Goal: Transaction & Acquisition: Purchase product/service

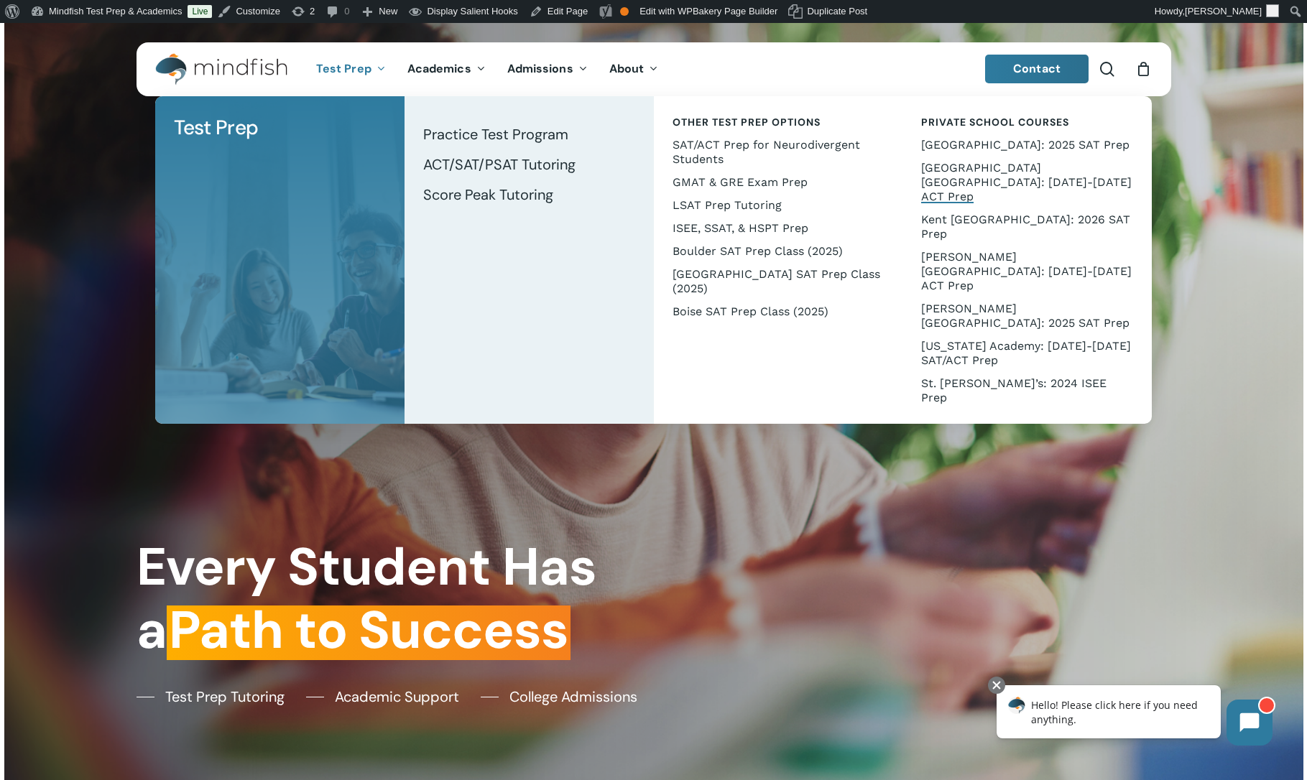
click at [962, 185] on span "[GEOGRAPHIC_DATA] [GEOGRAPHIC_DATA]: [DATE]-[DATE] ACT Prep" at bounding box center [1026, 182] width 211 height 42
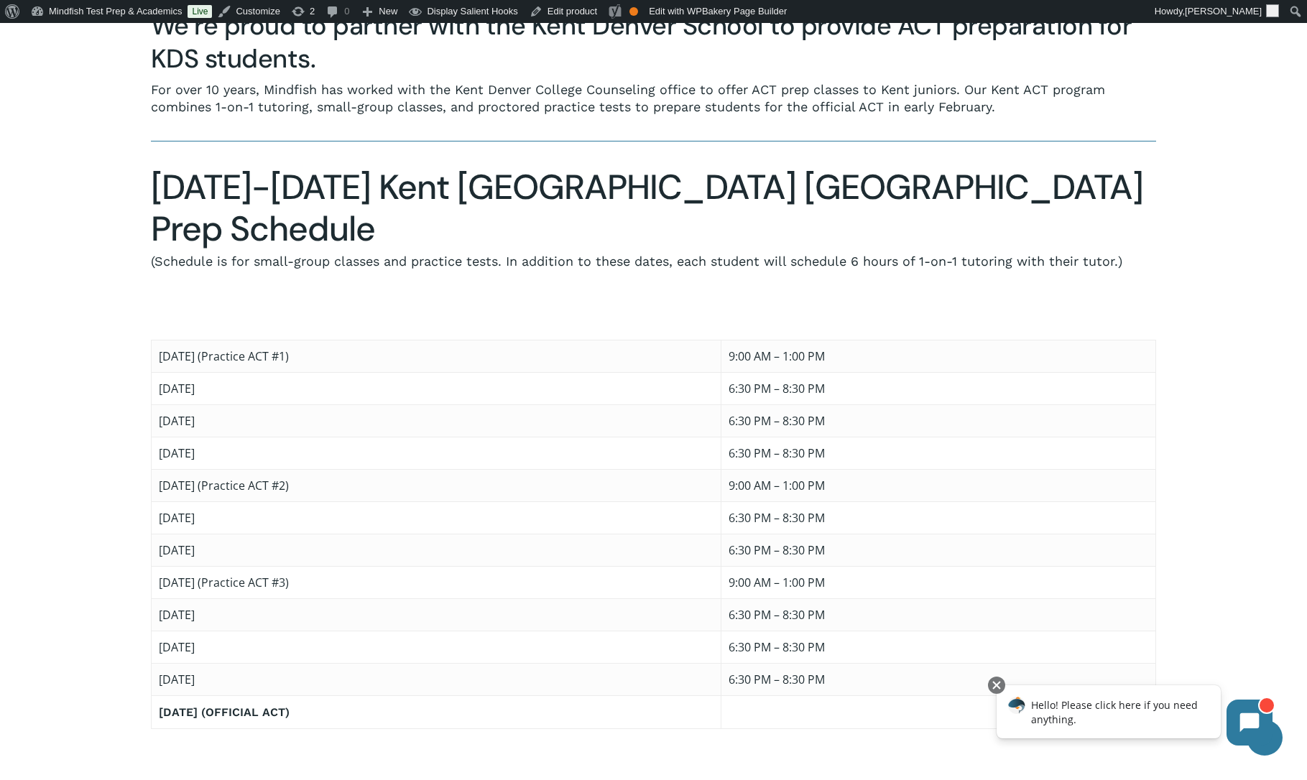
scroll to position [763, 0]
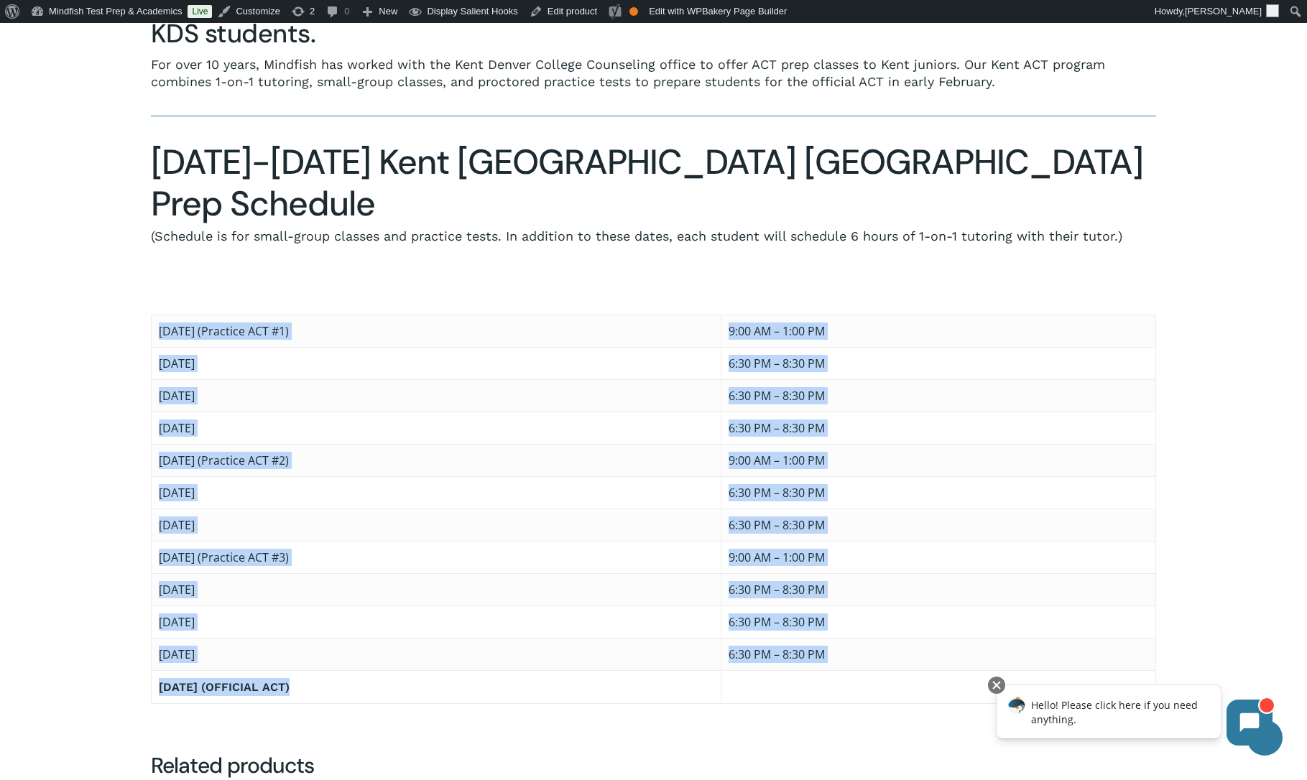
drag, startPoint x: 976, startPoint y: 624, endPoint x: 160, endPoint y: 263, distance: 892.8
click at [160, 315] on tbody "Saturday, December 6 (Practice ACT #1) 9:00 AM – 1:00 PM Wednesday, December 10…" at bounding box center [653, 509] width 1005 height 389
copy tbody "Saturday, December 6 (Practice ACT #1) 9:00 AM – 1:00 PM Wednesday, December 10…"
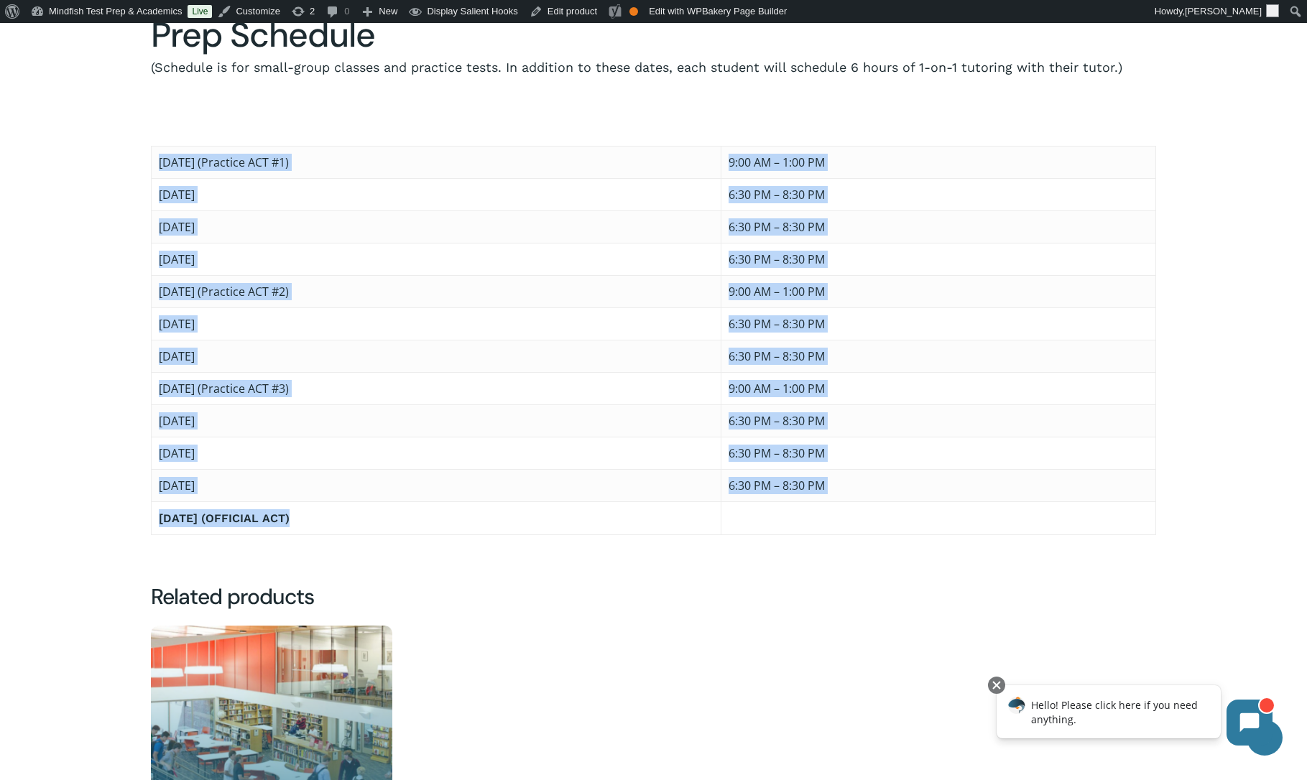
scroll to position [933, 0]
click at [268, 625] on img "Kent Denver: 2026 SAT Prep (for SAT on March 14)" at bounding box center [271, 745] width 241 height 241
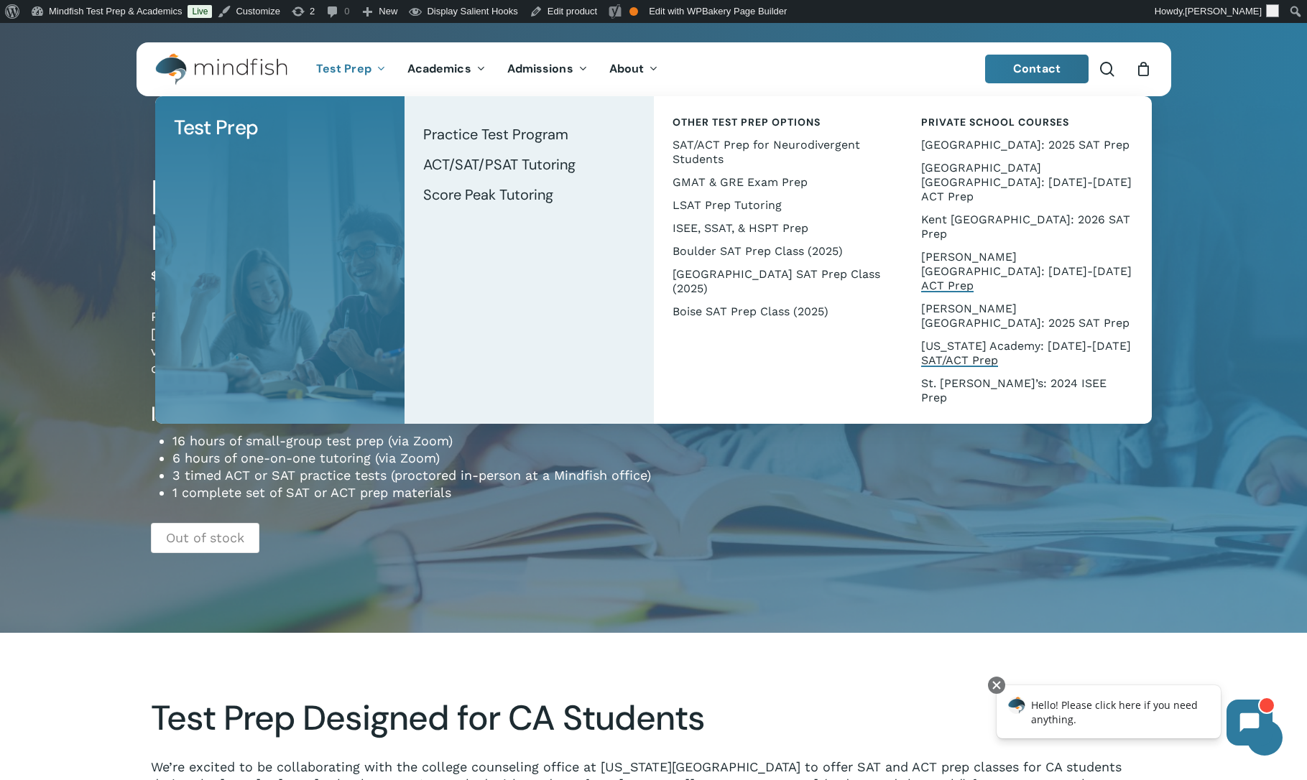
click at [979, 250] on span "[PERSON_NAME][GEOGRAPHIC_DATA]: [DATE]-[DATE] ACT Prep" at bounding box center [1026, 271] width 211 height 42
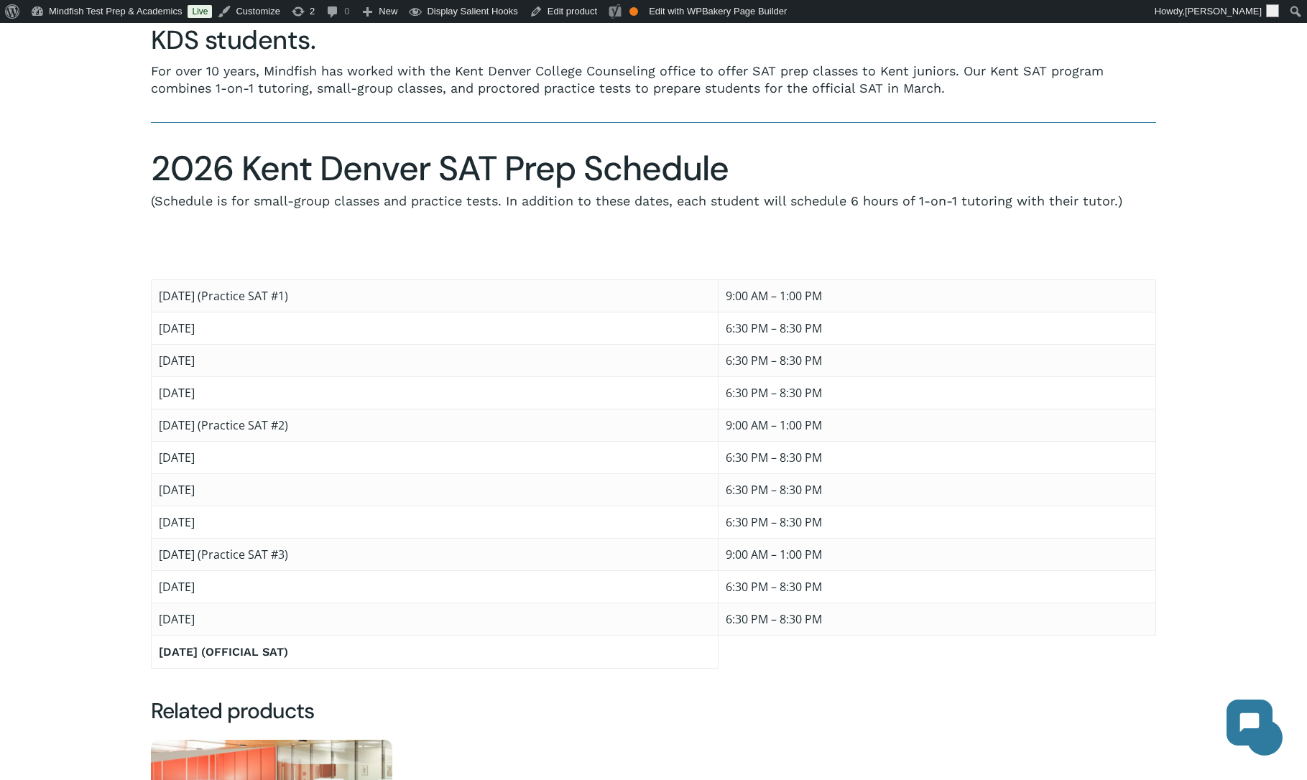
scroll to position [757, 0]
click at [158, 279] on td "Saturday, January 10 (Practice SAT #1)" at bounding box center [435, 295] width 568 height 32
drag, startPoint x: 161, startPoint y: 271, endPoint x: 981, endPoint y: 630, distance: 895.2
click at [981, 630] on table "Saturday, January 10 (Practice SAT #1) 9:00 AM – 1:00 PM Wednesday, January 21 …" at bounding box center [653, 474] width 1005 height 390
copy tbody "Saturday, January 10 (Practice SAT #1) 9:00 AM – 1:00 PM Wednesday, January 21 …"
